Goal: Navigation & Orientation: Go to known website

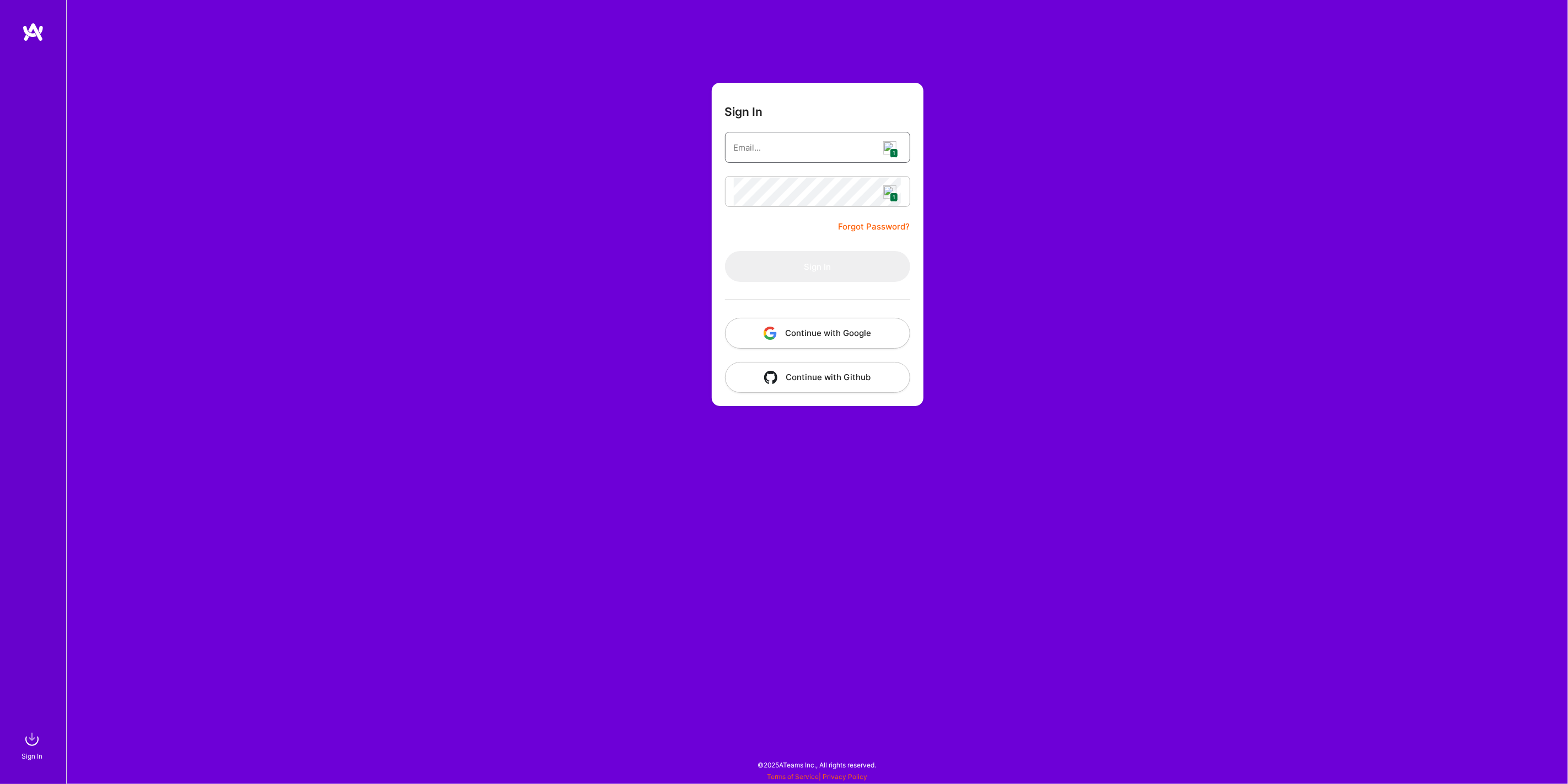
click at [879, 147] on input "email" at bounding box center [818, 147] width 167 height 28
click at [895, 151] on span "1" at bounding box center [893, 153] width 8 height 9
click at [897, 152] on span "1" at bounding box center [893, 153] width 8 height 9
type input "[PERSON_NAME][EMAIL_ADDRESS][DOMAIN_NAME]"
click at [771, 261] on button "Sign In" at bounding box center [818, 266] width 185 height 31
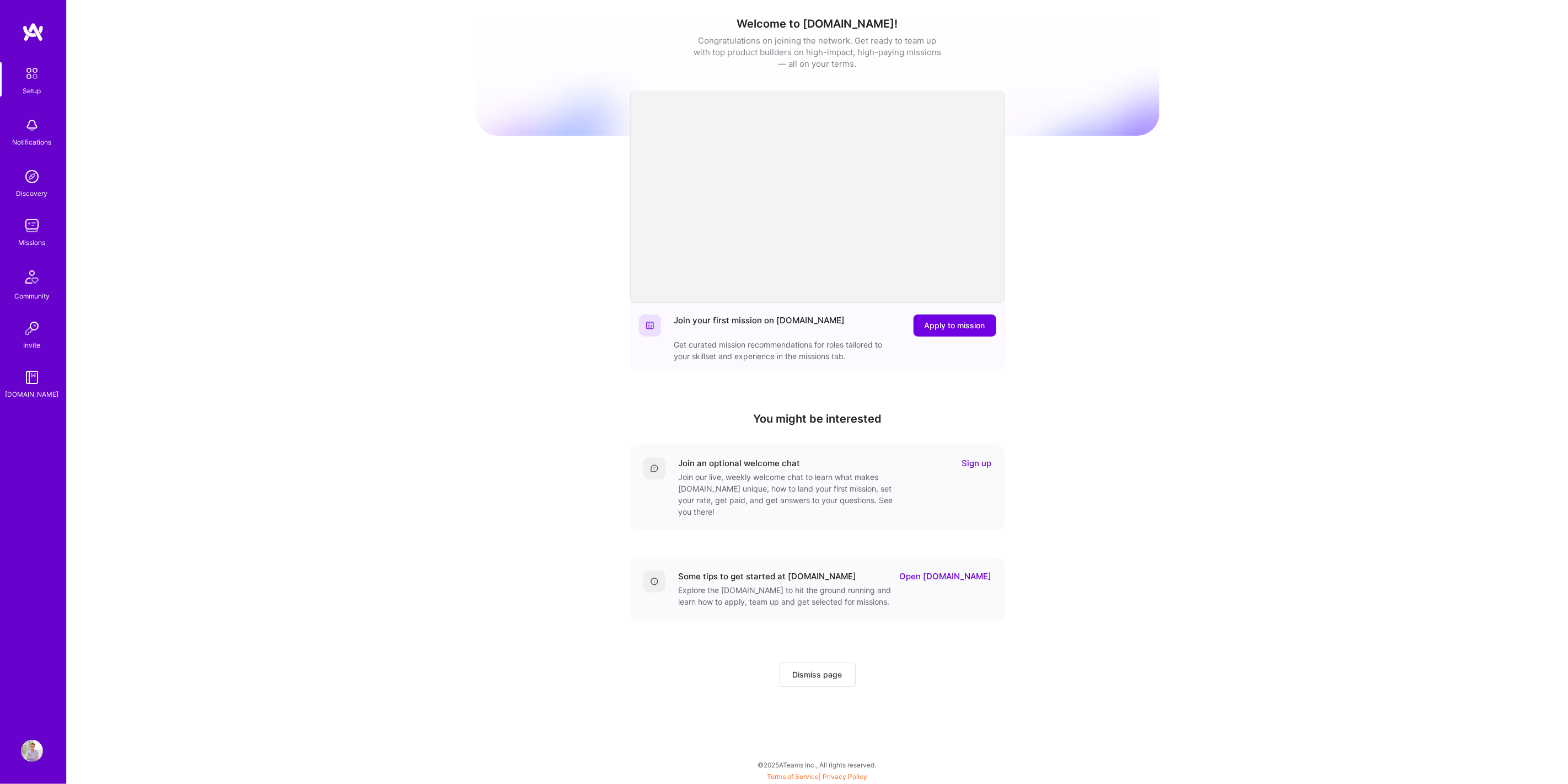
click at [31, 234] on img at bounding box center [32, 225] width 22 height 22
